Goal: Task Accomplishment & Management: Use online tool/utility

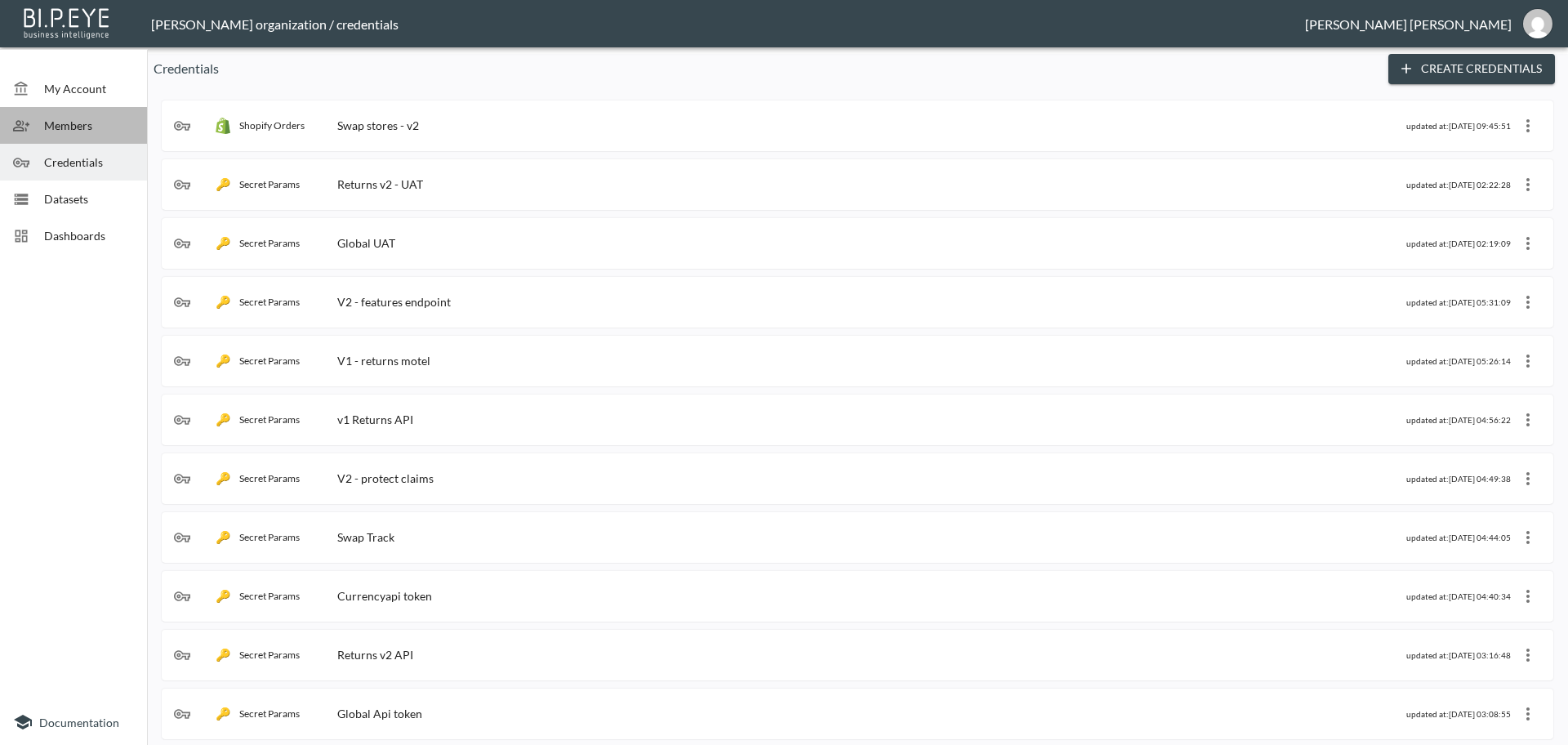
click at [65, 128] on span "Members" at bounding box center [89, 126] width 90 height 17
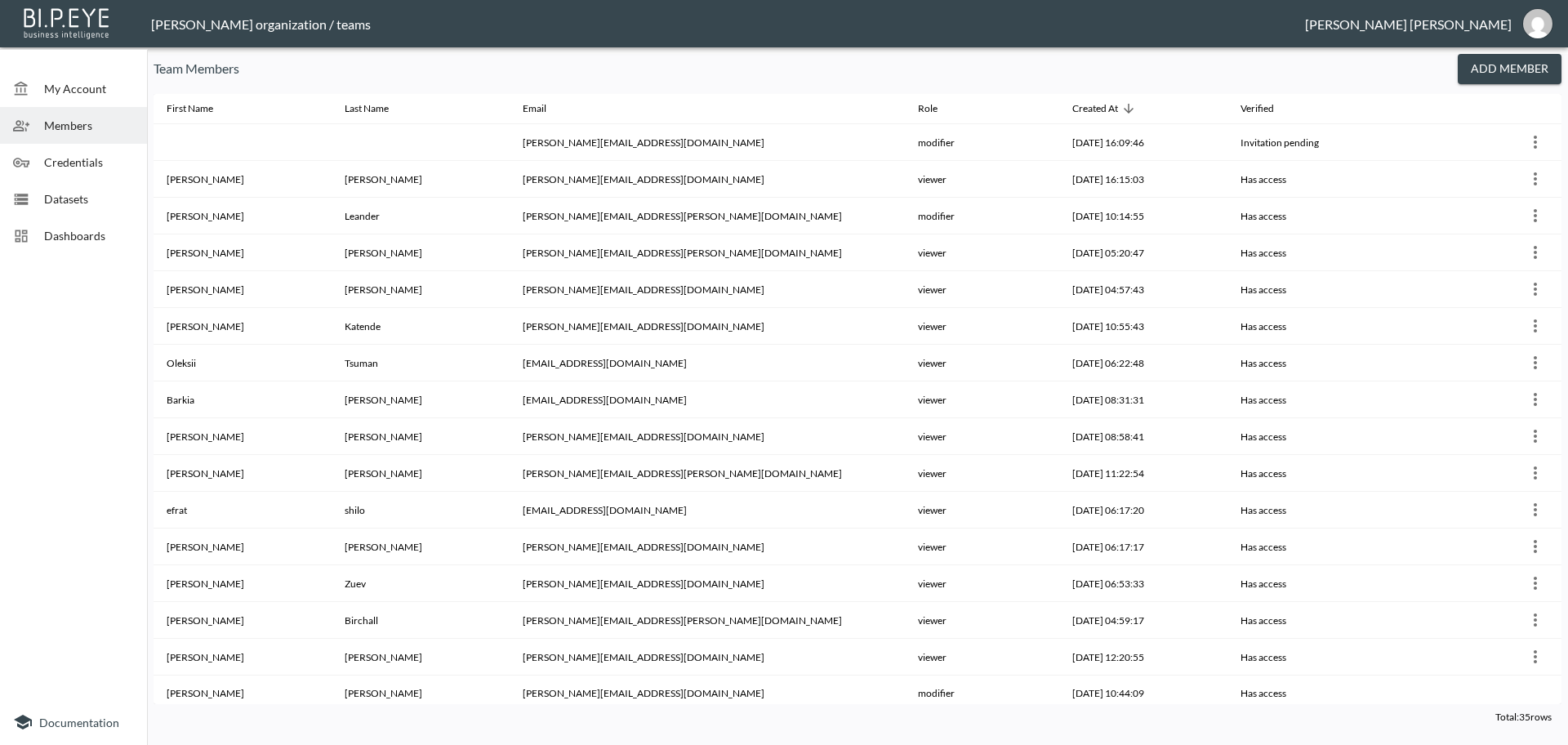
click at [58, 159] on span "Credentials" at bounding box center [89, 162] width 90 height 17
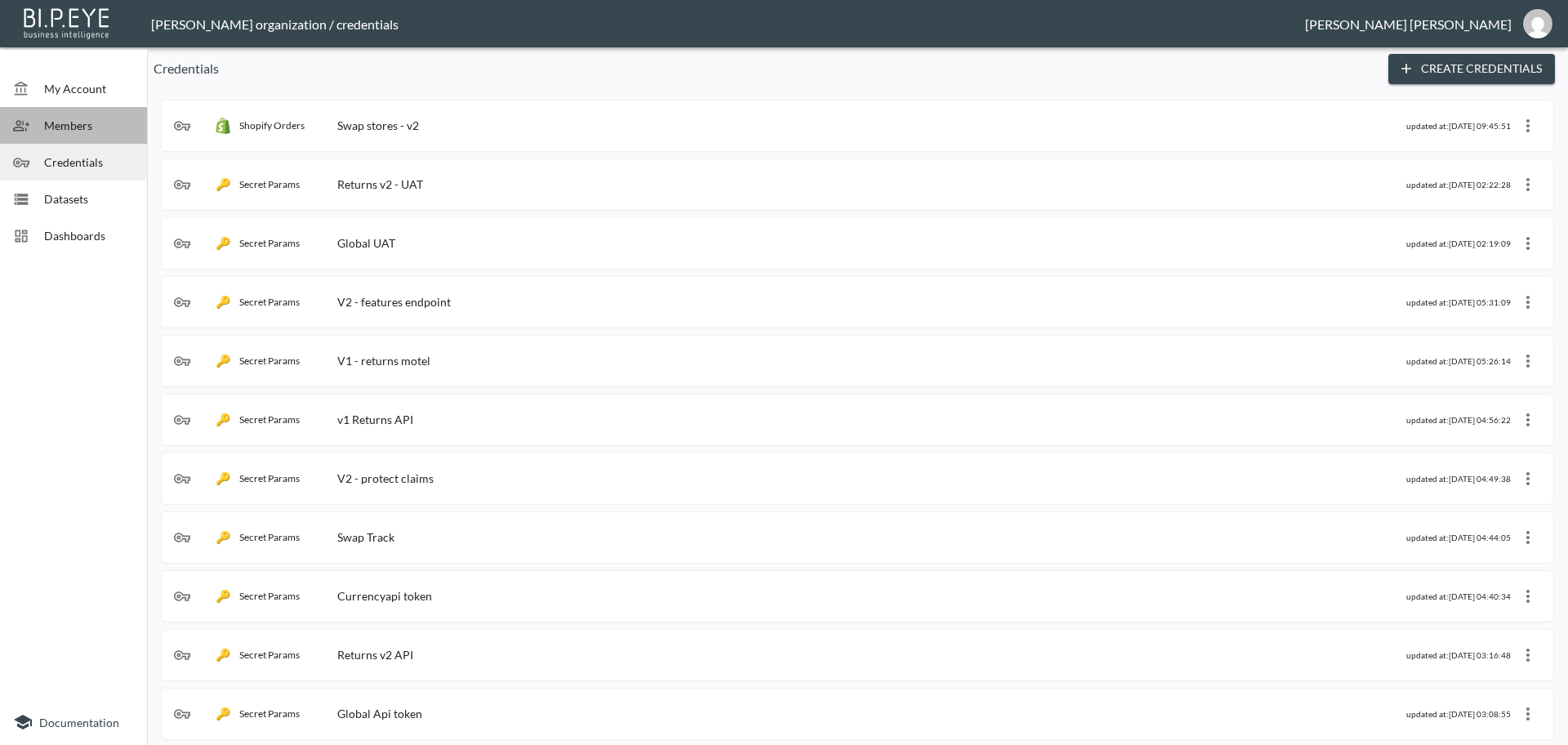
click at [77, 127] on span "Members" at bounding box center [89, 126] width 90 height 17
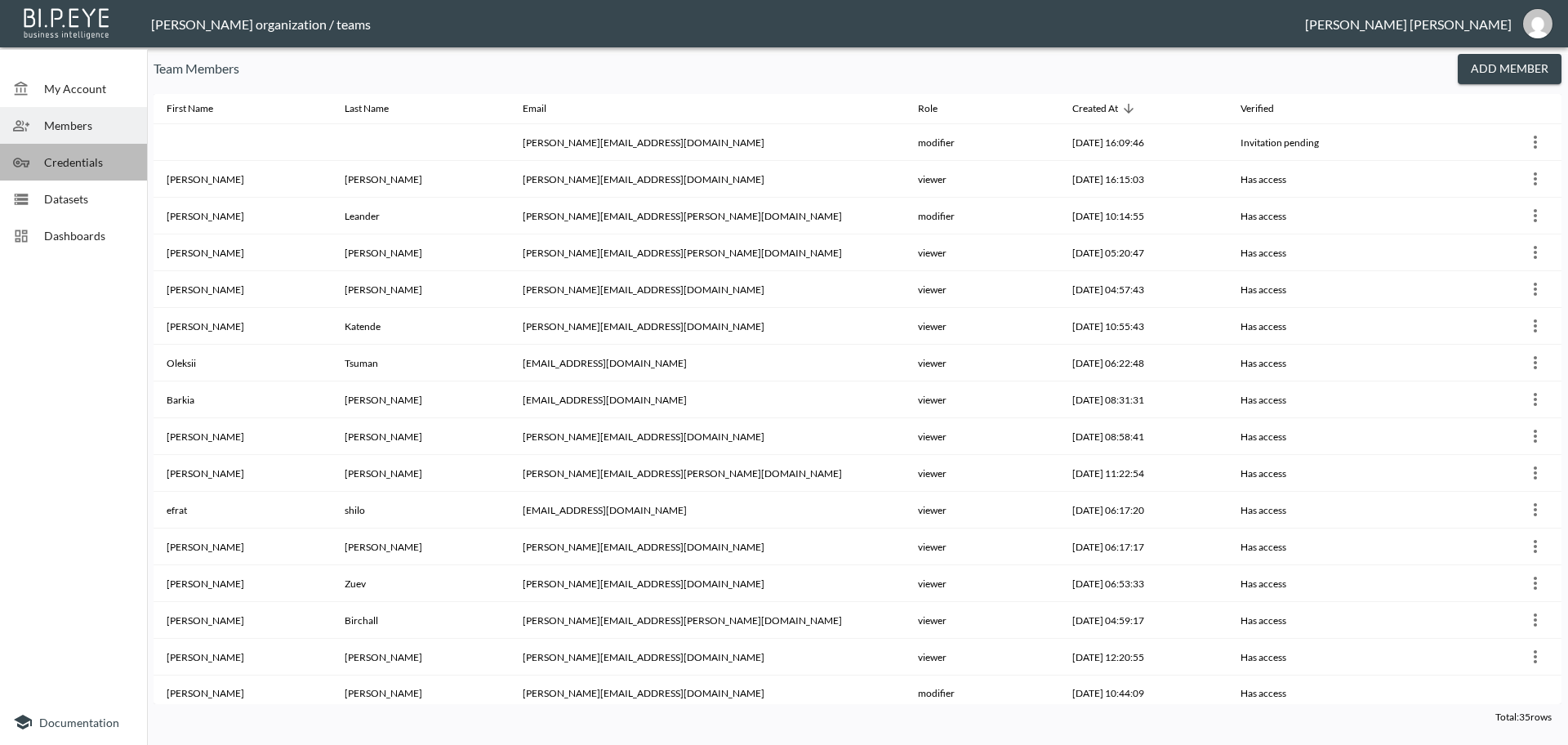
click at [57, 163] on span "Credentials" at bounding box center [89, 162] width 90 height 17
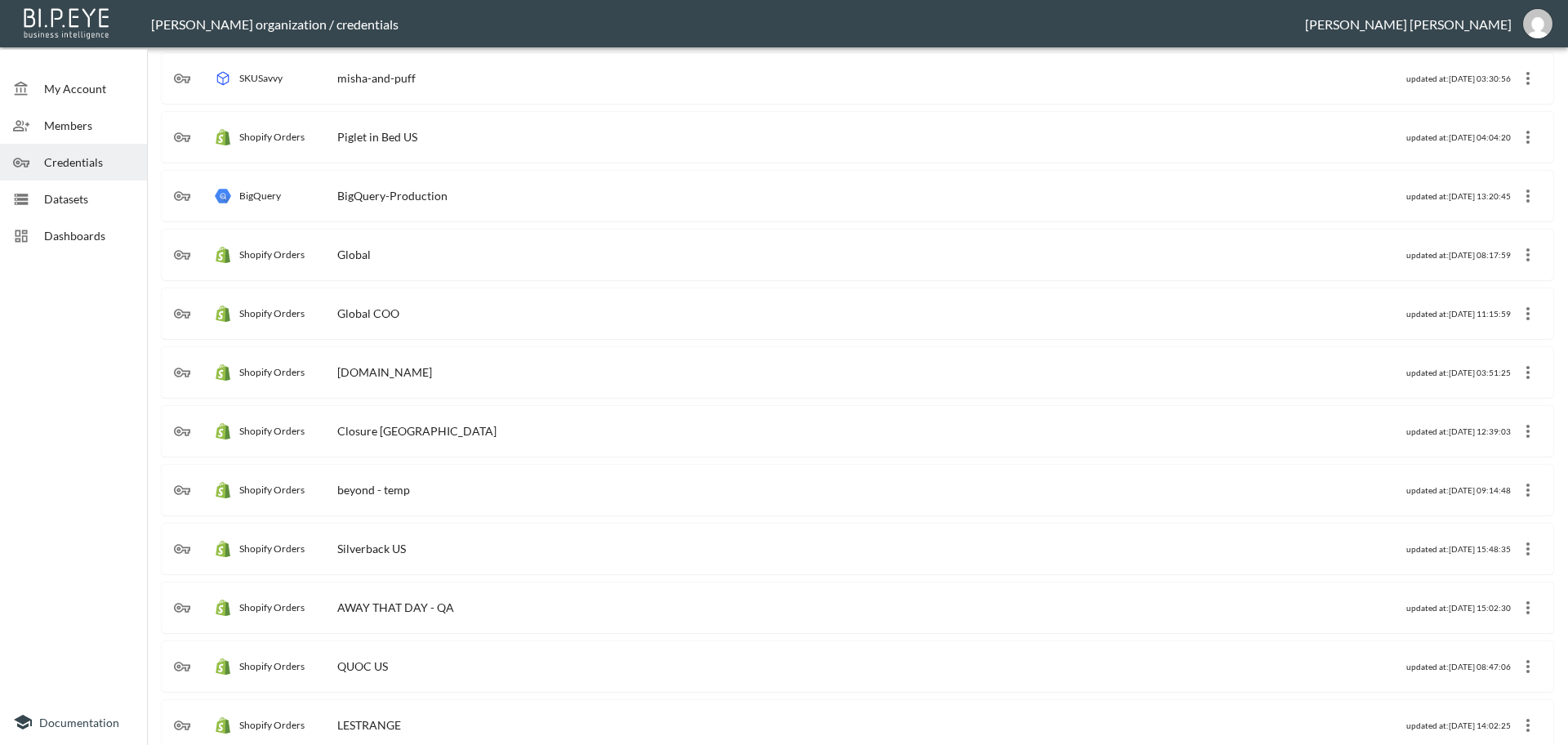
scroll to position [943, 0]
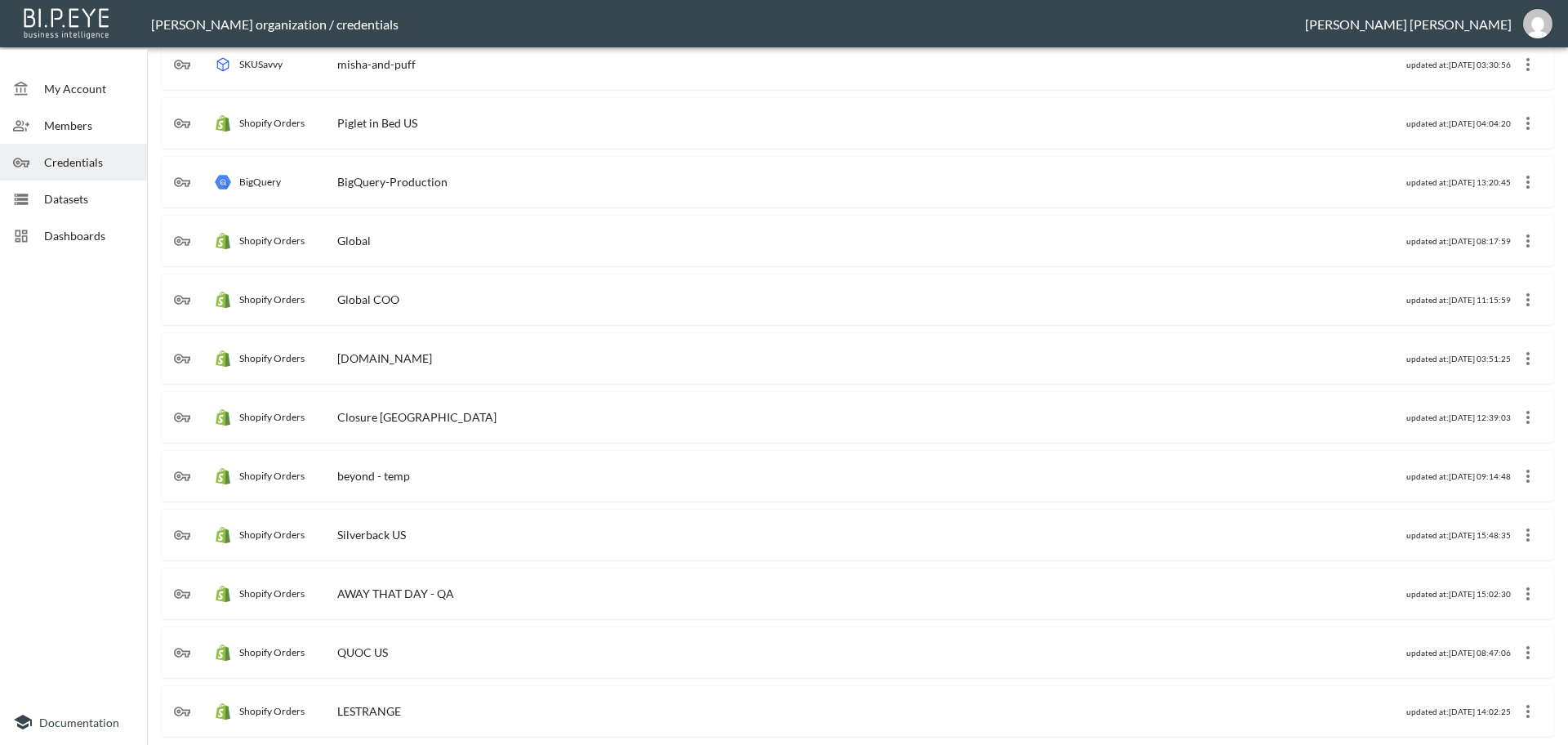
click at [63, 238] on span "Dashboards" at bounding box center [89, 236] width 90 height 17
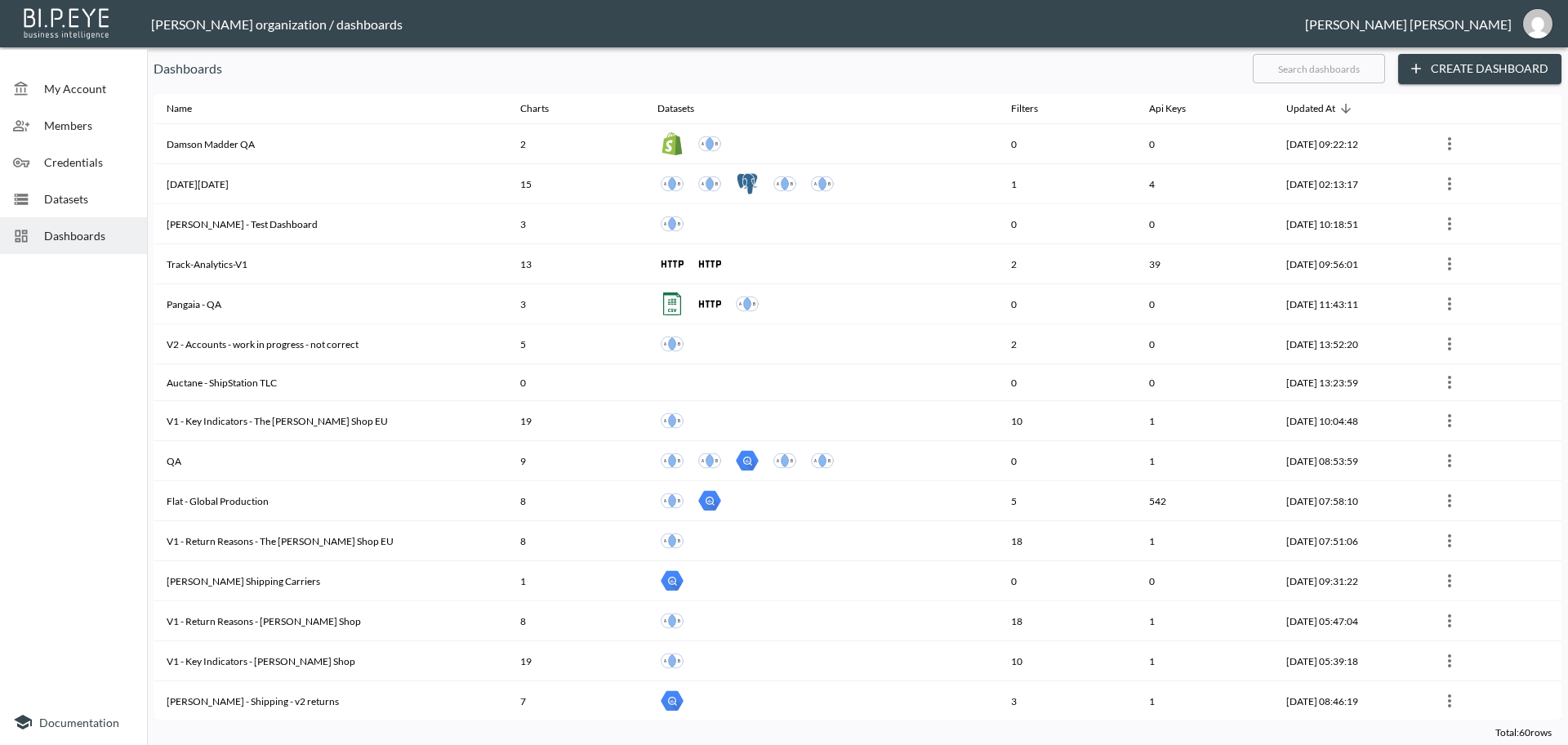
click at [1301, 62] on input "text" at bounding box center [1319, 68] width 133 height 41
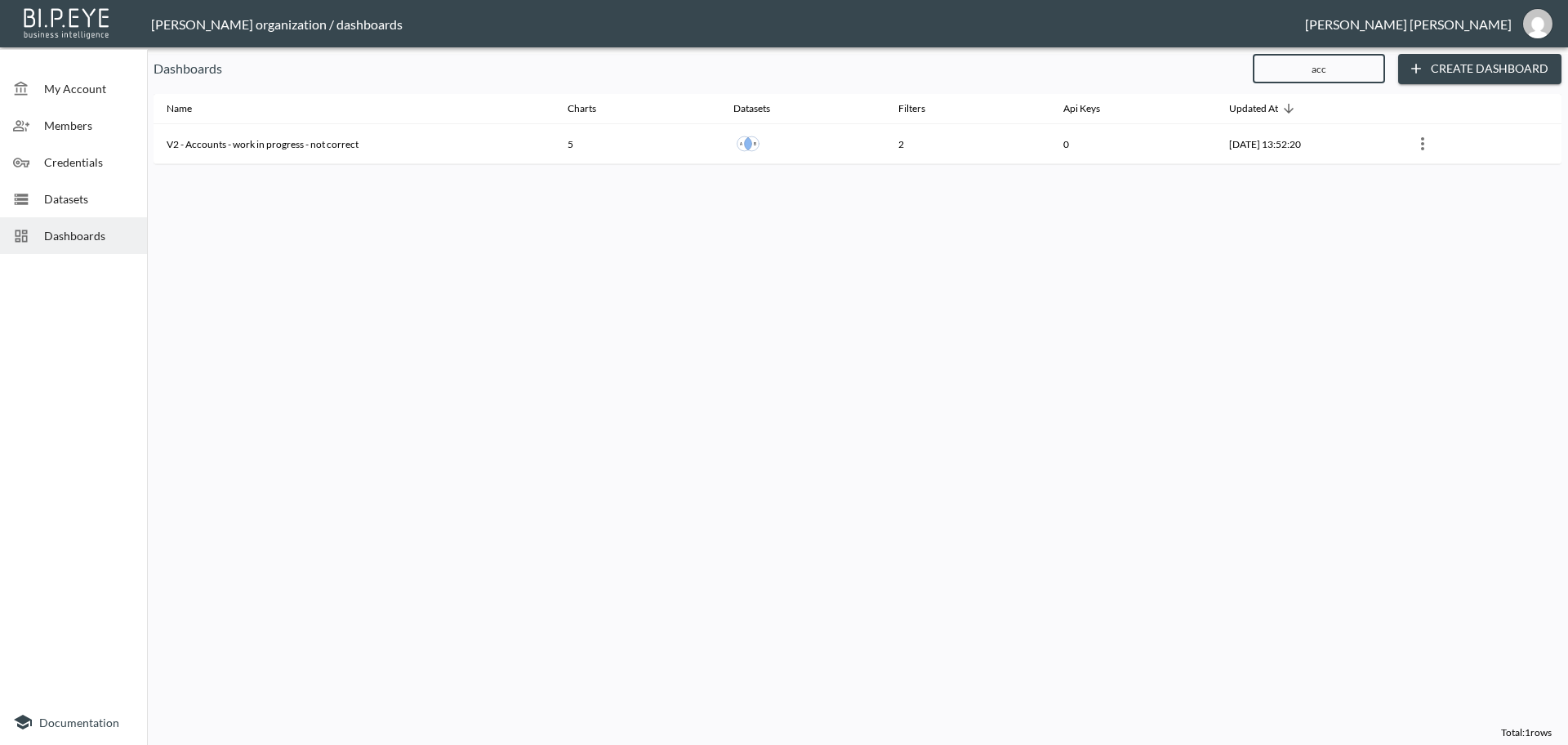
type input "acc"
click at [53, 236] on span "Dashboards" at bounding box center [89, 236] width 90 height 17
drag, startPoint x: 1344, startPoint y: 66, endPoint x: 1242, endPoint y: 72, distance: 102.2
click at [1247, 74] on div "Dashboards acc ​ Create Dashboard" at bounding box center [857, 69] width 1407 height 31
